Goal: Task Accomplishment & Management: Use online tool/utility

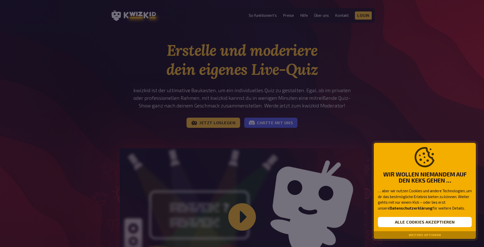
click at [279, 208] on div at bounding box center [242, 123] width 484 height 247
click at [411, 224] on button "Alle Cookies akzeptieren" at bounding box center [425, 222] width 94 height 10
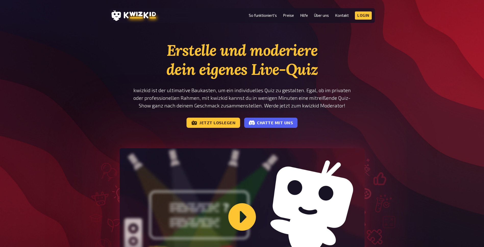
click at [411, 224] on div "Erstelle und moderiere dein eigenes Live-Quiz kwizkid ist der ultimative Baukas…" at bounding box center [242, 177] width 484 height 273
click at [211, 121] on link "Jetzt loslegen" at bounding box center [213, 123] width 54 height 10
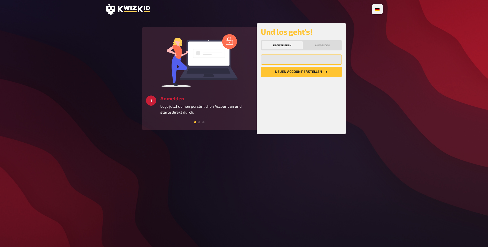
click at [297, 60] on input "email" at bounding box center [301, 60] width 81 height 10
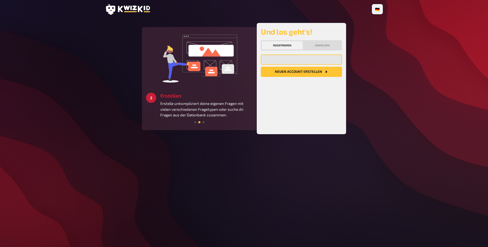
type input "japhenze@web.de"
click at [296, 74] on button "Neuen Account Erstellen" at bounding box center [301, 72] width 81 height 10
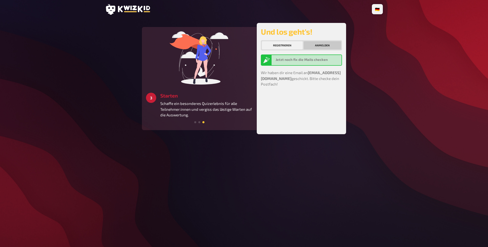
click at [322, 47] on button "Anmelden" at bounding box center [322, 45] width 37 height 8
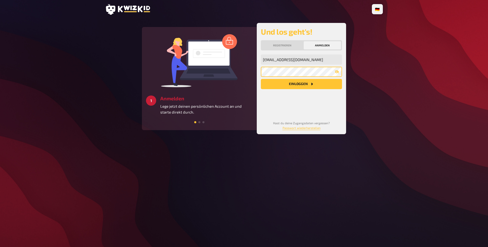
click at [261, 79] on button "Einloggen" at bounding box center [301, 84] width 81 height 10
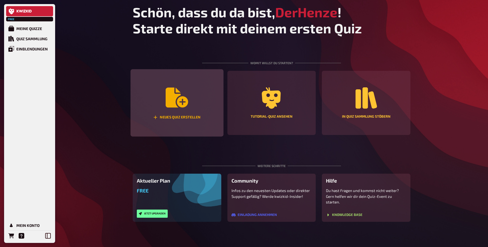
click at [197, 106] on div "Neues Quiz erstellen" at bounding box center [176, 103] width 93 height 68
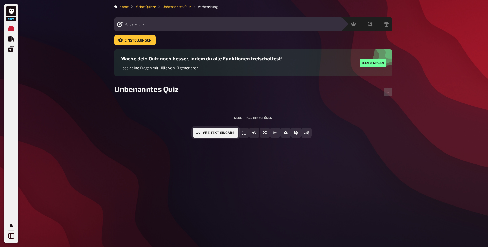
click at [208, 134] on span "Freitext Eingabe" at bounding box center [218, 133] width 31 height 4
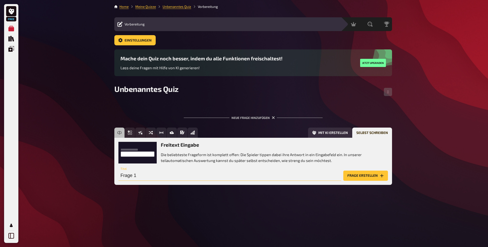
click at [168, 176] on input "Frage 1" at bounding box center [229, 176] width 223 height 10
click at [152, 184] on div "Freitext Eingabe Die beliebteste Frageform ist komplett offen: Die Spieler tipp…" at bounding box center [253, 161] width 278 height 47
click at [152, 183] on div "Freitext Eingabe Die beliebteste Frageform ist komplett offen: Die Spieler tipp…" at bounding box center [253, 161] width 278 height 47
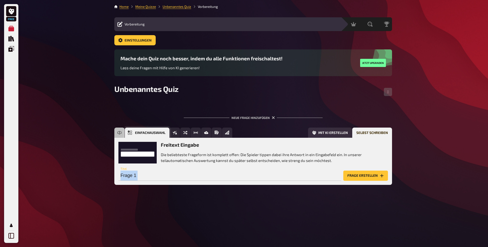
drag, startPoint x: 152, startPoint y: 183, endPoint x: 131, endPoint y: 135, distance: 52.8
click at [131, 135] on icon "Einfachauswahl" at bounding box center [130, 133] width 4 height 4
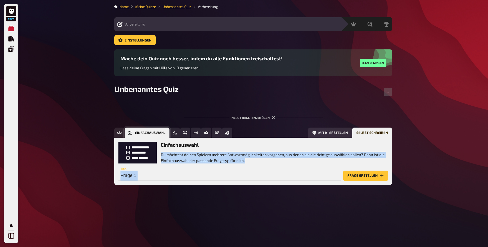
click at [131, 135] on icon "Einfachauswahl" at bounding box center [130, 133] width 4 height 4
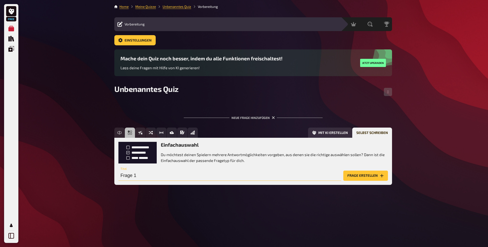
drag, startPoint x: 131, startPoint y: 135, endPoint x: 145, endPoint y: 172, distance: 40.1
click at [145, 172] on input "Frage 1" at bounding box center [229, 176] width 223 height 10
click at [143, 176] on input "Frage 1" at bounding box center [229, 176] width 223 height 10
drag, startPoint x: 143, startPoint y: 176, endPoint x: 133, endPoint y: 177, distance: 10.5
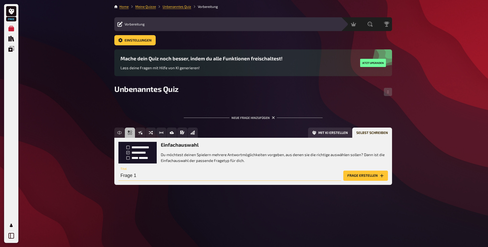
click at [143, 175] on input "Frage 1" at bounding box center [229, 176] width 223 height 10
click at [148, 177] on input "Frage 1" at bounding box center [229, 176] width 223 height 10
drag, startPoint x: 148, startPoint y: 177, endPoint x: 145, endPoint y: 162, distance: 15.4
click at [145, 173] on input "Frage 1" at bounding box center [229, 176] width 223 height 10
click at [137, 178] on input "Frage 1" at bounding box center [229, 176] width 223 height 10
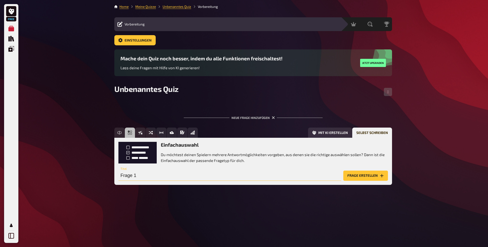
drag, startPoint x: 137, startPoint y: 178, endPoint x: 130, endPoint y: 177, distance: 6.5
click at [129, 177] on input "Frage 1" at bounding box center [229, 176] width 223 height 10
click at [137, 176] on input "Frage 1" at bounding box center [229, 176] width 223 height 10
drag, startPoint x: 137, startPoint y: 176, endPoint x: 115, endPoint y: 176, distance: 22.2
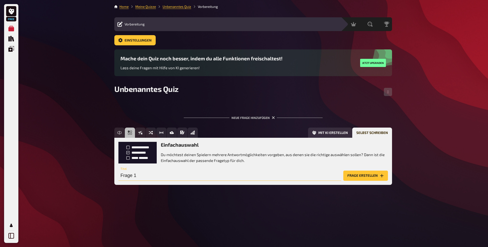
click at [115, 176] on div "Einfachauswahl Du möchtest deinen Spielern mehrere Antwortmöglichkeiten vorgebe…" at bounding box center [253, 161] width 278 height 47
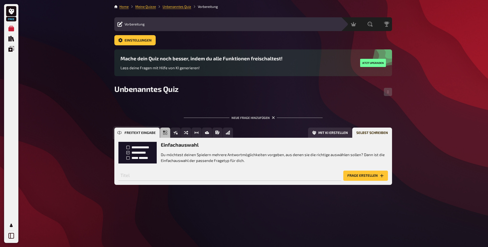
click at [114, 130] on button "Freitext Eingabe" at bounding box center [136, 133] width 45 height 10
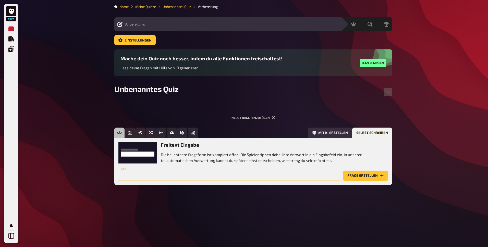
click at [142, 179] on input "text" at bounding box center [229, 176] width 223 height 10
type input "Wie Bundesländer hat [GEOGRAPHIC_DATA]?"
click at [363, 174] on button "Frage erstellen" at bounding box center [365, 176] width 45 height 10
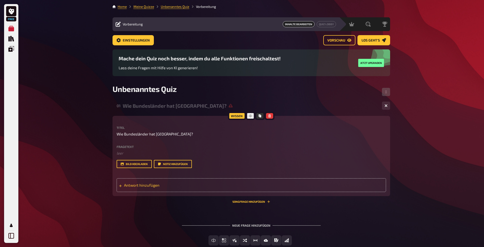
click at [153, 189] on div "Antwort hinzufügen" at bounding box center [251, 186] width 269 height 14
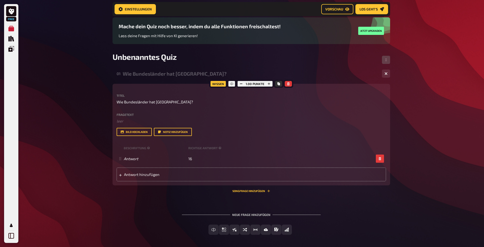
scroll to position [57, 0]
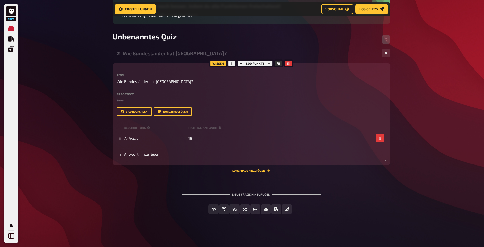
click at [163, 207] on div "Freitext Eingabe Einfachauswahl Wahr / Falsch Sortierfrage Schätzfrage Bild-Ant…" at bounding box center [251, 210] width 278 height 10
click at [270, 63] on icon "button" at bounding box center [268, 63] width 3 height 3
click at [242, 64] on icon "button" at bounding box center [241, 63] width 3 height 3
click at [238, 64] on button "button" at bounding box center [240, 64] width 7 height 6
drag, startPoint x: 269, startPoint y: 63, endPoint x: 275, endPoint y: 63, distance: 6.1
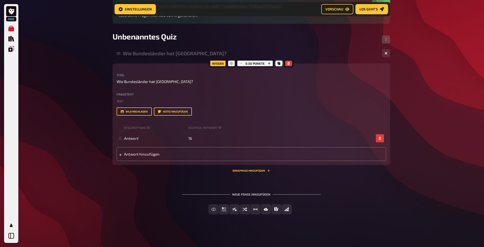
click at [269, 63] on icon "button" at bounding box center [269, 63] width 3 height 3
click at [431, 119] on div "Free Meine Quizze Quiz Sammlung Einblendungen Mein Konto Home Meine Quizze Unbe…" at bounding box center [242, 95] width 484 height 304
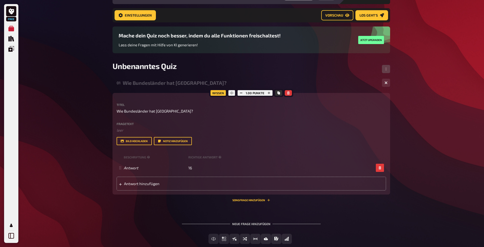
scroll to position [0, 0]
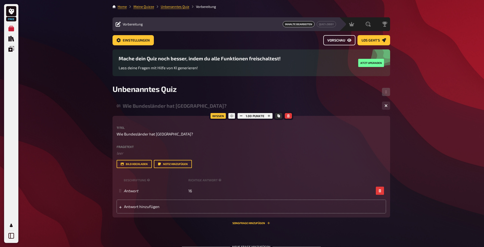
click at [342, 43] on link "Vorschau" at bounding box center [339, 40] width 32 height 10
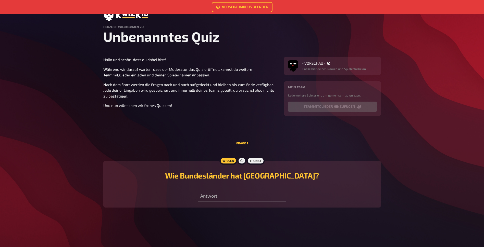
scroll to position [20, 0]
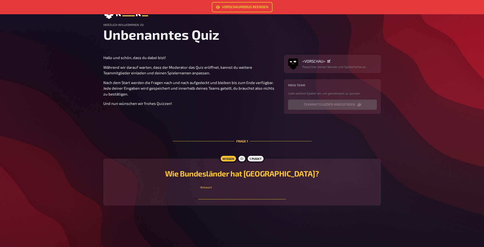
click at [216, 195] on input "text" at bounding box center [241, 195] width 87 height 10
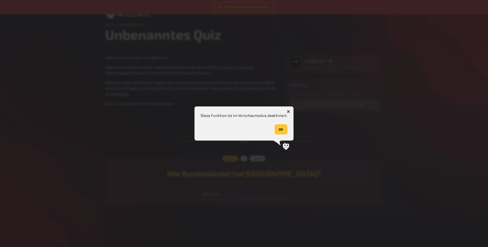
click at [276, 131] on button "OK" at bounding box center [280, 129] width 13 height 10
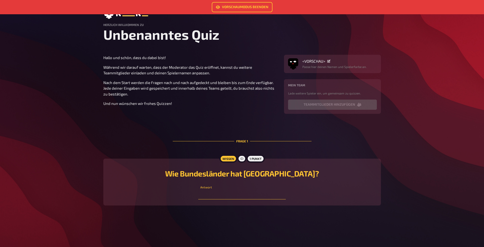
click at [225, 198] on input "text" at bounding box center [241, 195] width 87 height 10
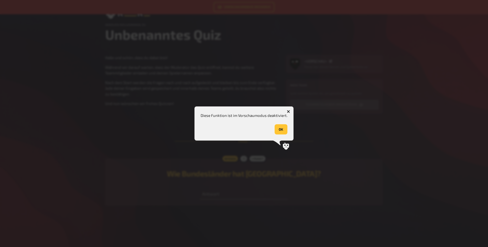
click at [278, 130] on button "OK" at bounding box center [280, 129] width 13 height 10
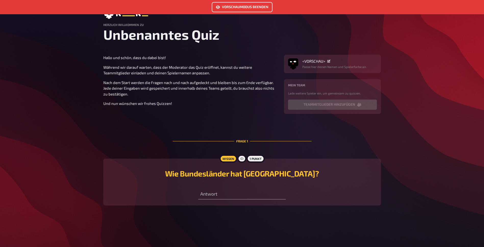
click at [217, 6] on icon "Vorschaumodus beenden" at bounding box center [218, 7] width 4 height 4
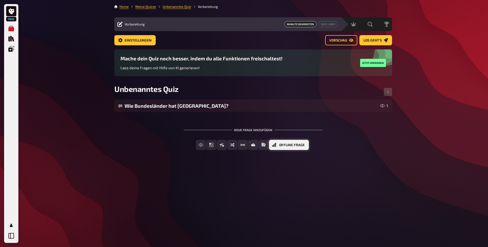
drag, startPoint x: 217, startPoint y: 6, endPoint x: 284, endPoint y: 146, distance: 155.4
click at [284, 146] on button "Offline Frage" at bounding box center [289, 145] width 40 height 10
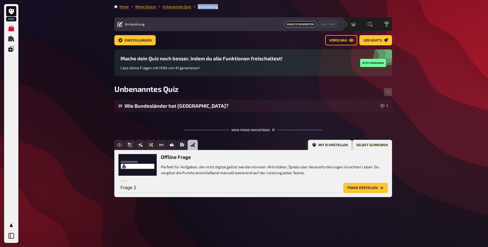
click at [343, 150] on button "Mit KI erstellen" at bounding box center [330, 145] width 44 height 10
click at [369, 145] on button "Selbst schreiben" at bounding box center [372, 145] width 40 height 10
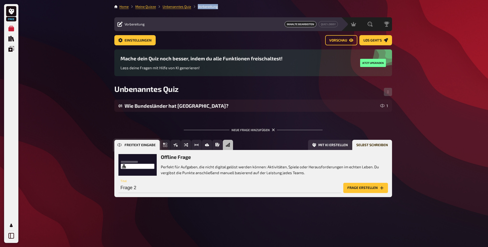
click at [119, 148] on button "Freitext Eingabe" at bounding box center [136, 145] width 45 height 10
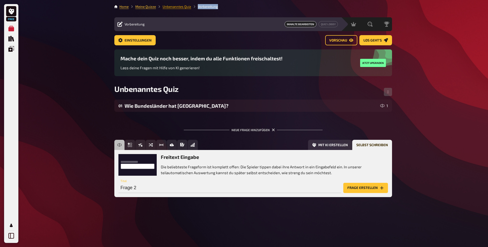
click at [170, 8] on link "Unbenanntes Quiz" at bounding box center [176, 7] width 29 height 4
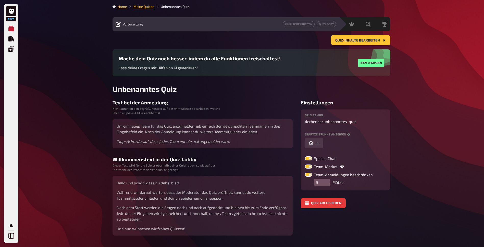
click at [145, 7] on link "Meine Quizze" at bounding box center [143, 7] width 21 height 4
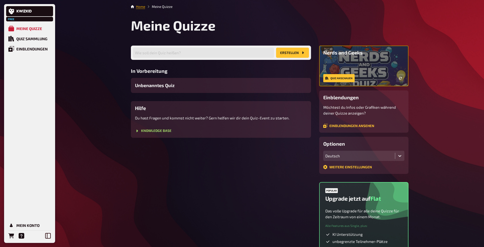
click at [143, 8] on link "Home" at bounding box center [140, 7] width 9 height 4
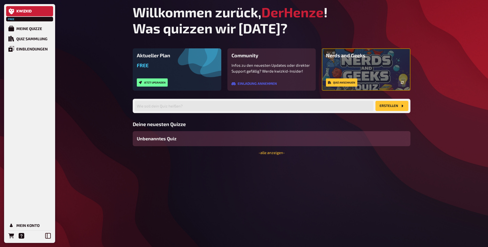
click at [175, 137] on span "Unbenanntes Quiz" at bounding box center [157, 138] width 40 height 7
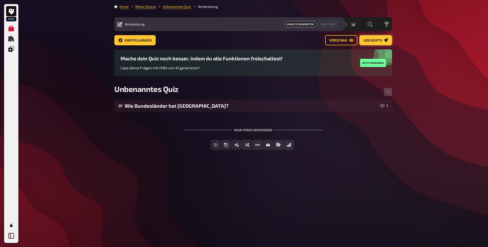
click at [387, 42] on icon "Los geht's" at bounding box center [386, 40] width 4 height 4
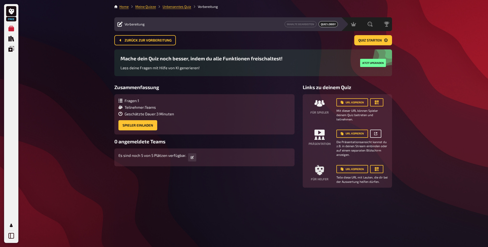
click at [374, 133] on icon at bounding box center [375, 133] width 3 height 3
click at [344, 132] on button "URL kopieren" at bounding box center [352, 134] width 32 height 8
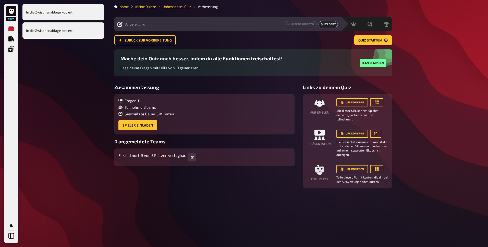
click at [352, 109] on small "Mit dieser URL können Spieler deinem Quiz beitreten und teilnehmen." at bounding box center [362, 115] width 52 height 13
drag, startPoint x: 332, startPoint y: 111, endPoint x: 340, endPoint y: 111, distance: 7.1
click at [340, 111] on div "Für Spieler URL kopieren Mit dieser URL können Spieler deinem Quiz beitreten un…" at bounding box center [347, 109] width 81 height 23
click at [340, 111] on small "Mit dieser URL können Spieler deinem Quiz beitreten und teilnehmen." at bounding box center [362, 115] width 52 height 13
drag, startPoint x: 340, startPoint y: 111, endPoint x: 344, endPoint y: 113, distance: 4.5
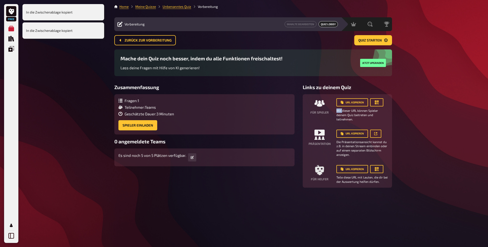
click at [341, 112] on small "Mit dieser URL können Spieler deinem Quiz beitreten und teilnehmen." at bounding box center [362, 115] width 52 height 13
click at [354, 123] on div "Für Spieler URL kopieren Mit dieser URL können Spieler deinem Quiz beitreten un…" at bounding box center [347, 140] width 81 height 85
click at [354, 120] on small "Mit dieser URL können Spieler deinem Quiz beitreten und teilnehmen." at bounding box center [362, 115] width 52 height 13
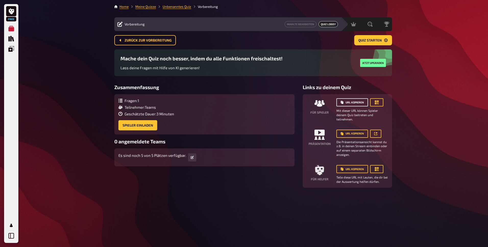
click at [356, 102] on button "URL kopieren" at bounding box center [352, 102] width 32 height 8
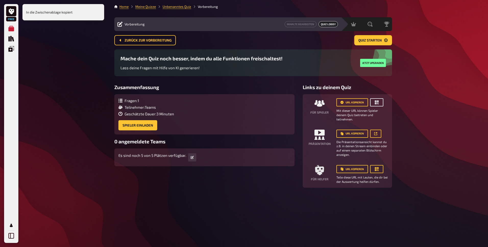
click at [377, 102] on icon "button" at bounding box center [377, 103] width 4 height 4
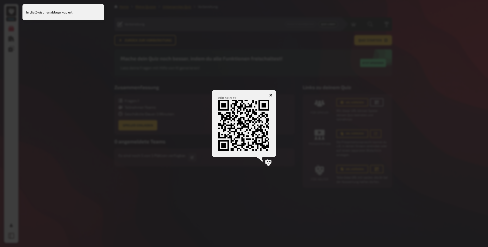
click at [377, 102] on div at bounding box center [244, 123] width 488 height 247
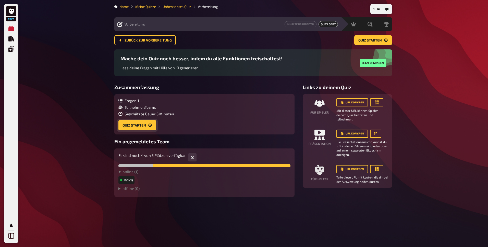
click at [134, 125] on button "Quiz starten" at bounding box center [137, 125] width 38 height 10
click at [134, 125] on div "1 Home Meine Quizze Unbenanntes Quiz Vorbereitung Vorbereitung Inhalte Bearbeit…" at bounding box center [253, 123] width 286 height 247
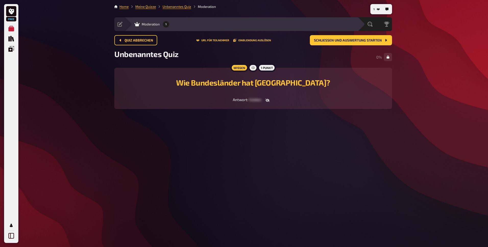
click at [253, 157] on div "1 Home Meine Quizze Unbenanntes Quiz Moderation Vorbereitung Inhalte Bearbeiten…" at bounding box center [253, 123] width 286 height 247
click at [266, 99] on icon "button" at bounding box center [267, 100] width 4 height 4
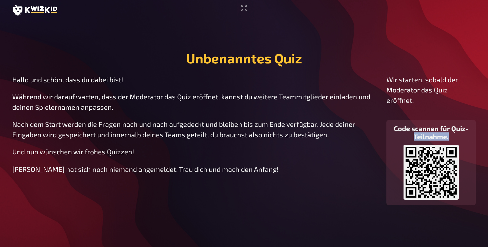
drag, startPoint x: 392, startPoint y: 138, endPoint x: 418, endPoint y: 155, distance: 31.2
click at [418, 155] on div "Code scannen für Quiz-Teilnahme. https://play.kwizkid.live/play/derhenze/unbena…" at bounding box center [430, 162] width 89 height 85
drag, startPoint x: 418, startPoint y: 155, endPoint x: 379, endPoint y: 132, distance: 45.7
click at [379, 132] on div "Hallo und schön, dass du dabei bist! Während wir darauf warten, dass der Modera…" at bounding box center [243, 139] width 463 height 131
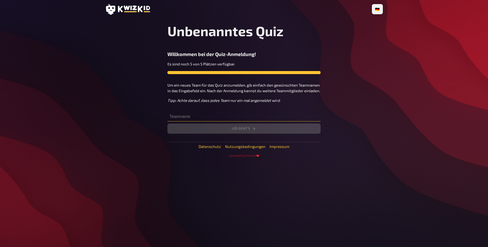
click at [194, 115] on input "text" at bounding box center [243, 116] width 153 height 10
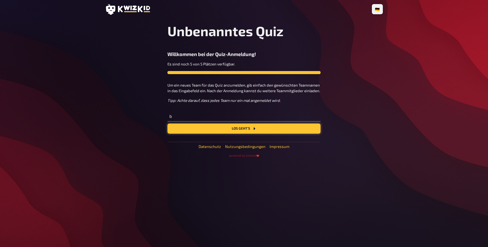
type input "b"
click at [198, 129] on button "Los geht's" at bounding box center [243, 129] width 153 height 10
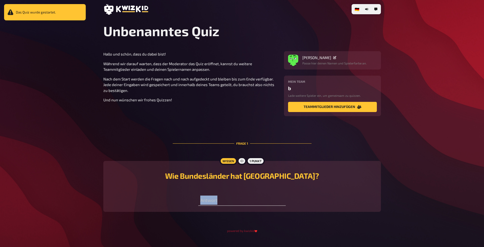
click at [220, 202] on div "Wissen 1 Punkt Wie Bundesländer hat [GEOGRAPHIC_DATA]? Antwort" at bounding box center [242, 186] width 278 height 51
click at [220, 201] on input "text" at bounding box center [241, 201] width 87 height 10
type input "16"
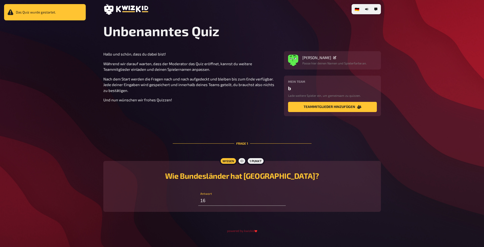
click at [317, 220] on div "Hallo und schön, dass du dabei bist! Während wir darauf warten, dass der Modera…" at bounding box center [242, 135] width 278 height 169
drag, startPoint x: 317, startPoint y: 220, endPoint x: 315, endPoint y: 192, distance: 27.9
click at [317, 218] on div "Hallo und schön, dass du dabei bist! Während wir darauf warten, dass der Modera…" at bounding box center [242, 135] width 278 height 169
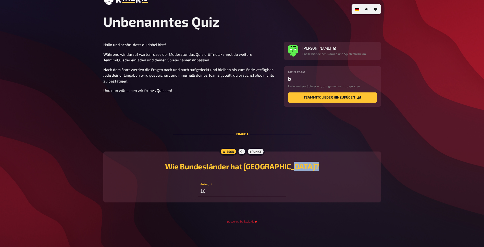
scroll to position [10, 0]
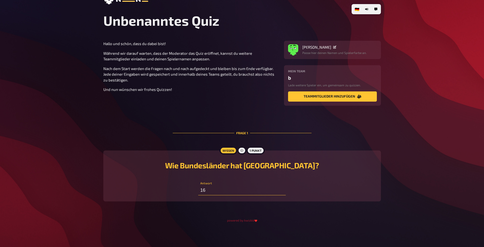
click at [242, 189] on input "16" at bounding box center [241, 190] width 87 height 10
click at [231, 151] on div "Wissen" at bounding box center [228, 151] width 18 height 8
drag, startPoint x: 231, startPoint y: 151, endPoint x: 253, endPoint y: 153, distance: 22.3
click at [253, 153] on div "1 Punkt" at bounding box center [255, 151] width 18 height 8
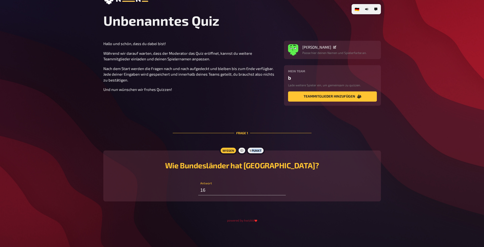
click at [253, 153] on div "1 Punkt" at bounding box center [255, 151] width 18 height 8
drag, startPoint x: 253, startPoint y: 153, endPoint x: 243, endPoint y: 152, distance: 10.0
